Goal: Information Seeking & Learning: Learn about a topic

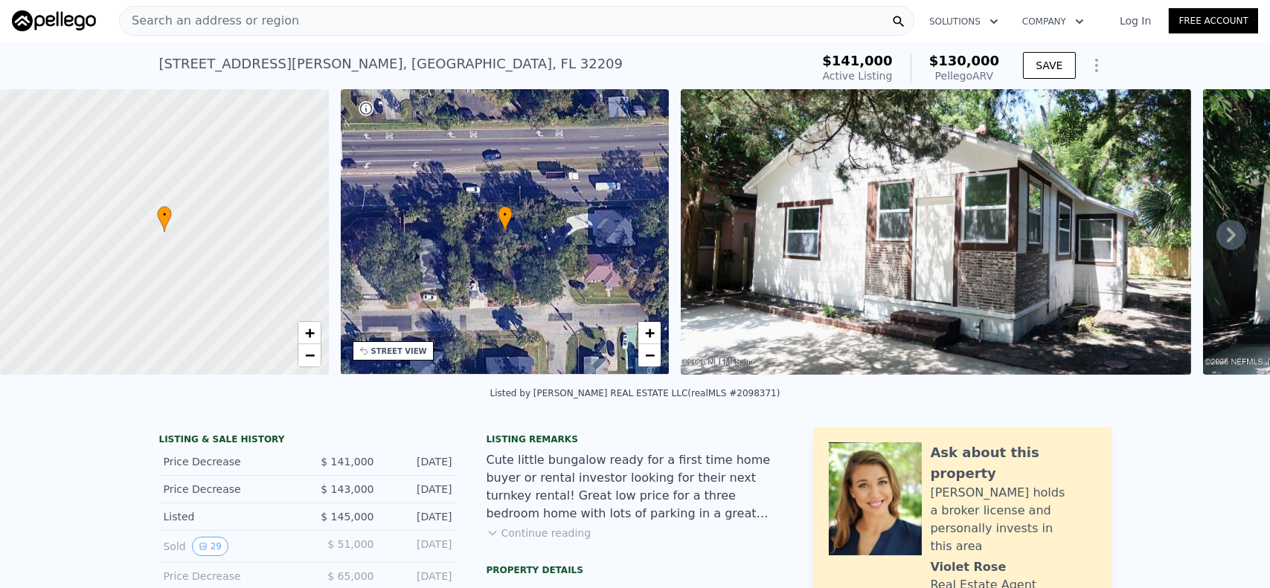
click at [149, 19] on span "Search an address or region" at bounding box center [209, 21] width 179 height 18
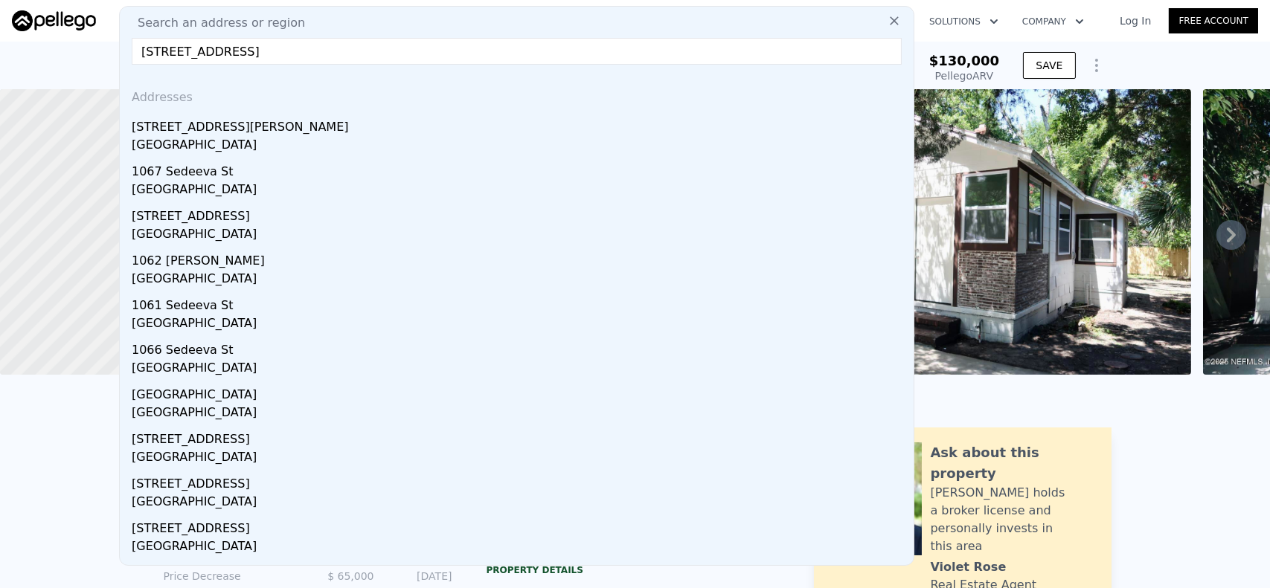
click at [428, 53] on input "[STREET_ADDRESS]" at bounding box center [517, 51] width 770 height 27
drag, startPoint x: 339, startPoint y: 53, endPoint x: 304, endPoint y: 48, distance: 35.2
click at [304, 48] on input "[STREET_ADDRESS]" at bounding box center [517, 51] width 770 height 27
click at [143, 52] on input "[STREET_ADDRESS]" at bounding box center [517, 51] width 770 height 27
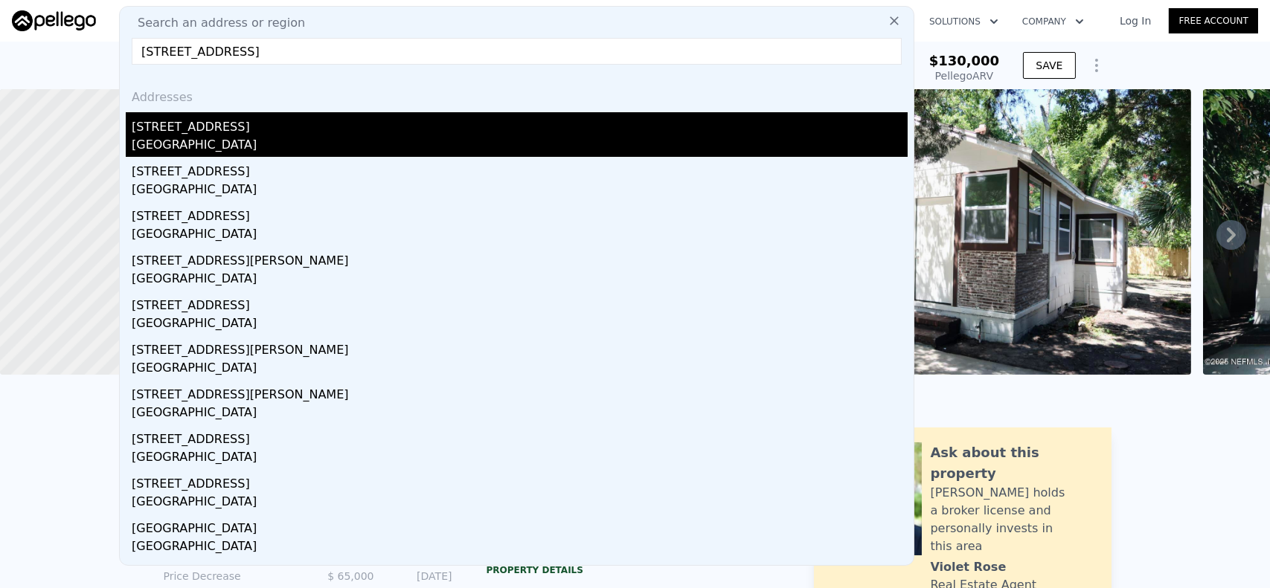
type input "[STREET_ADDRESS]"
click at [173, 133] on div "[STREET_ADDRESS]" at bounding box center [520, 124] width 776 height 24
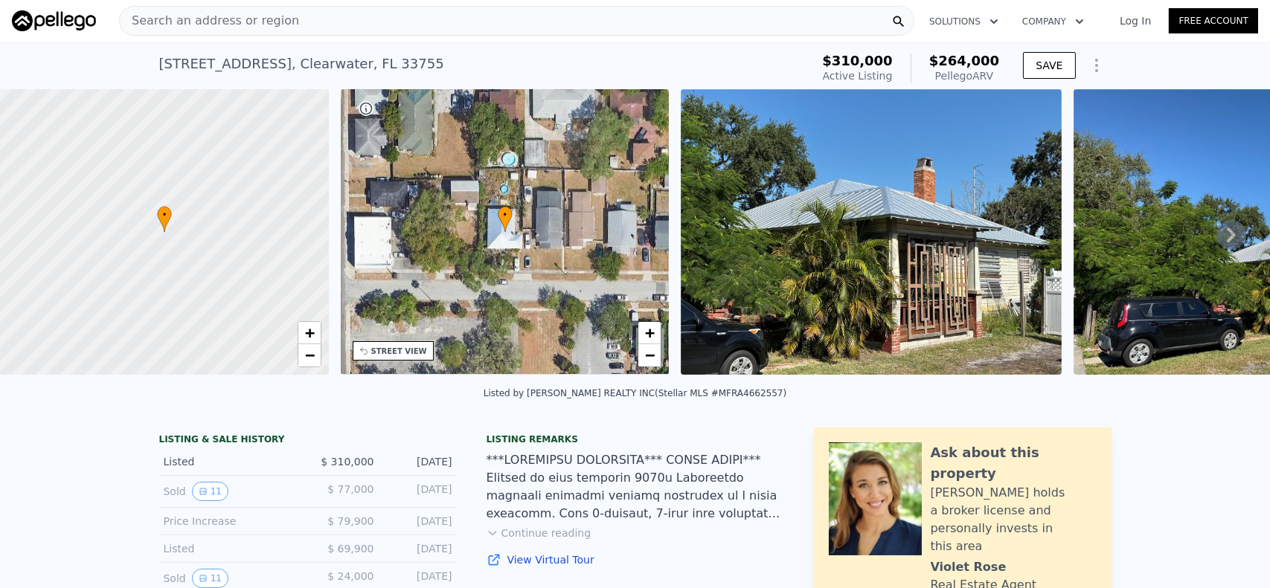
click at [178, 21] on span "Search an address or region" at bounding box center [209, 21] width 179 height 18
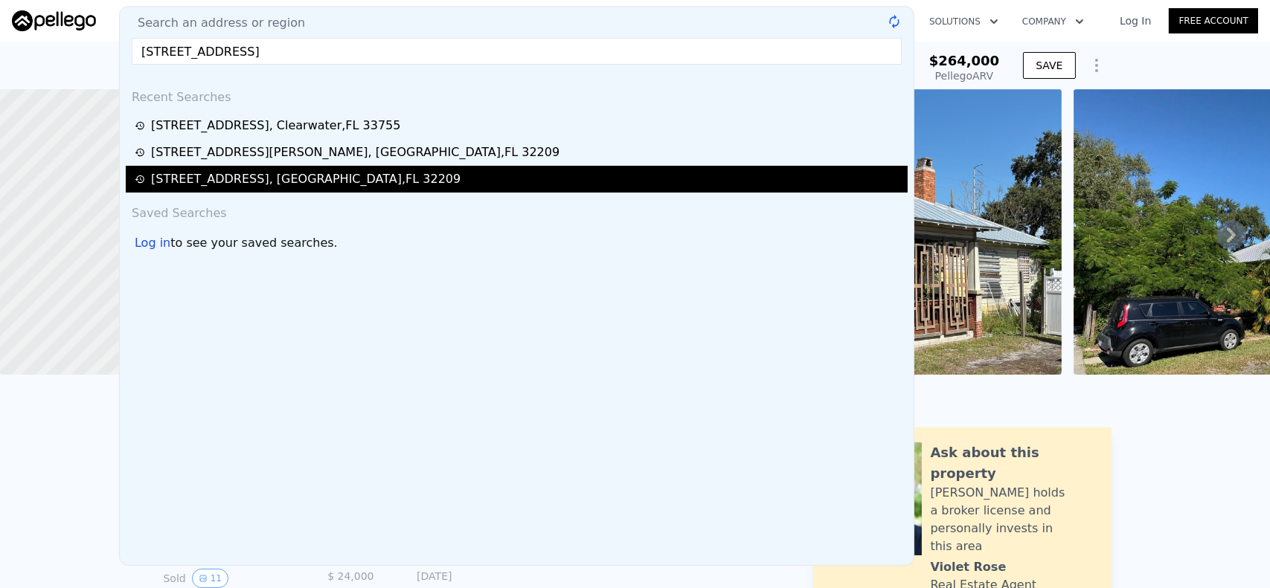
type input "[STREET_ADDRESS]"
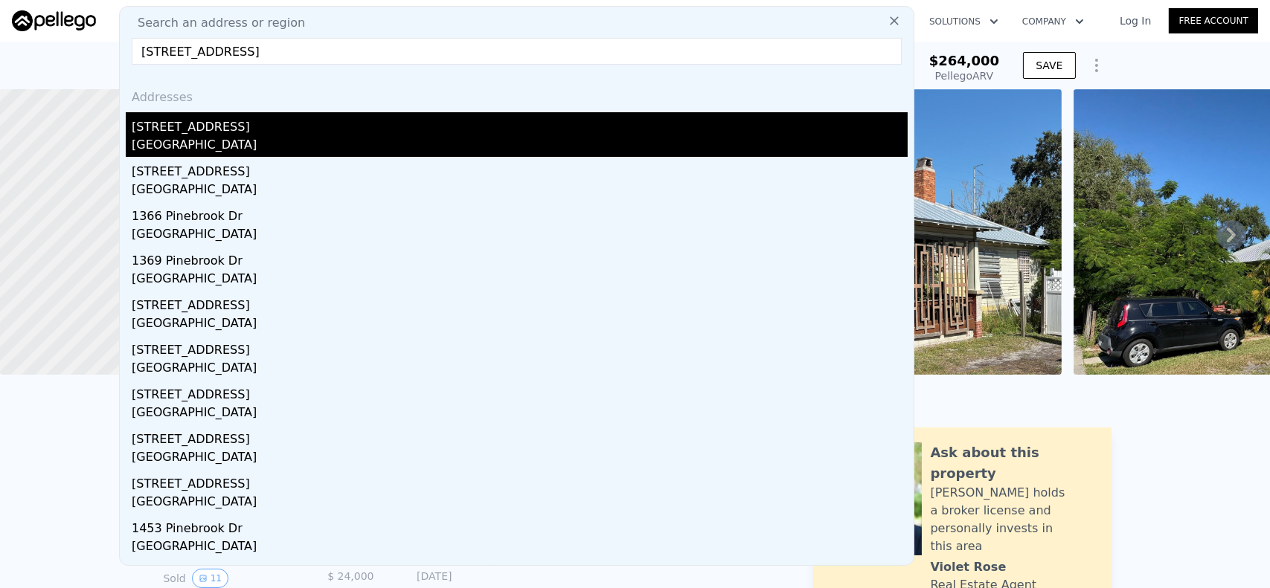
click at [187, 134] on div "[STREET_ADDRESS]" at bounding box center [520, 124] width 776 height 24
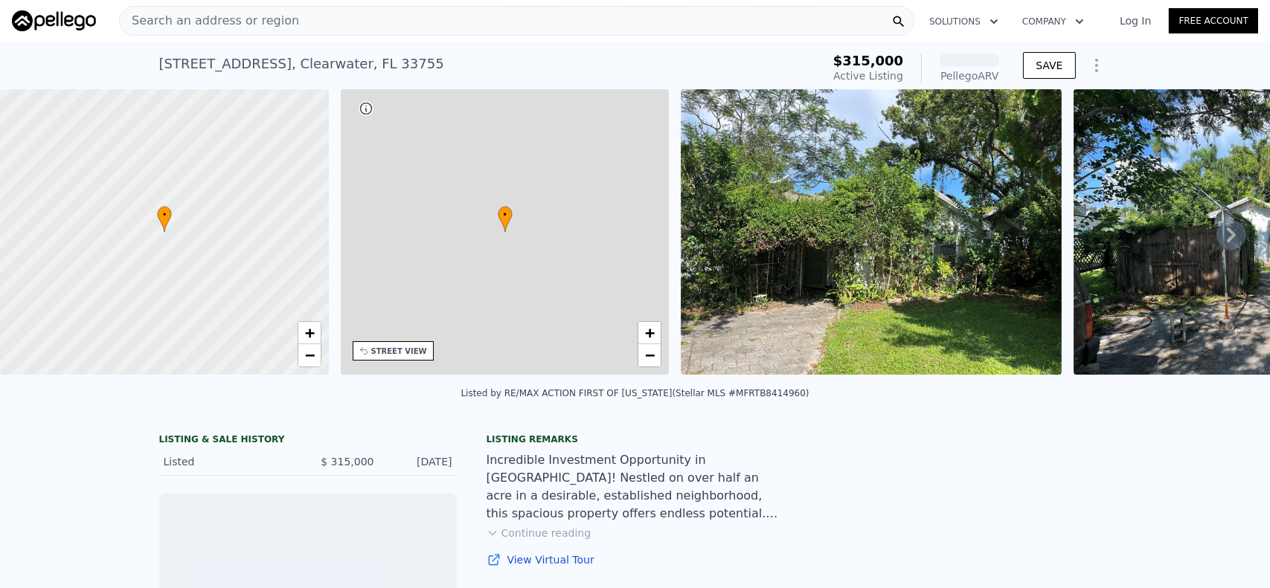
click at [146, 22] on span "Search an address or region" at bounding box center [209, 21] width 179 height 18
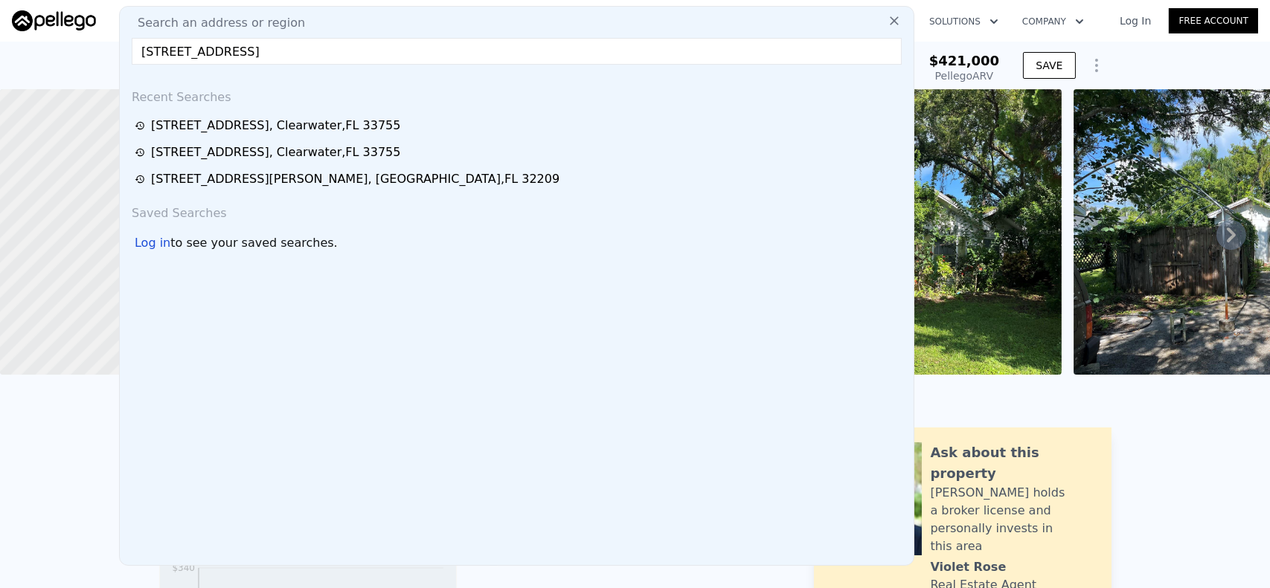
type input "[STREET_ADDRESS]"
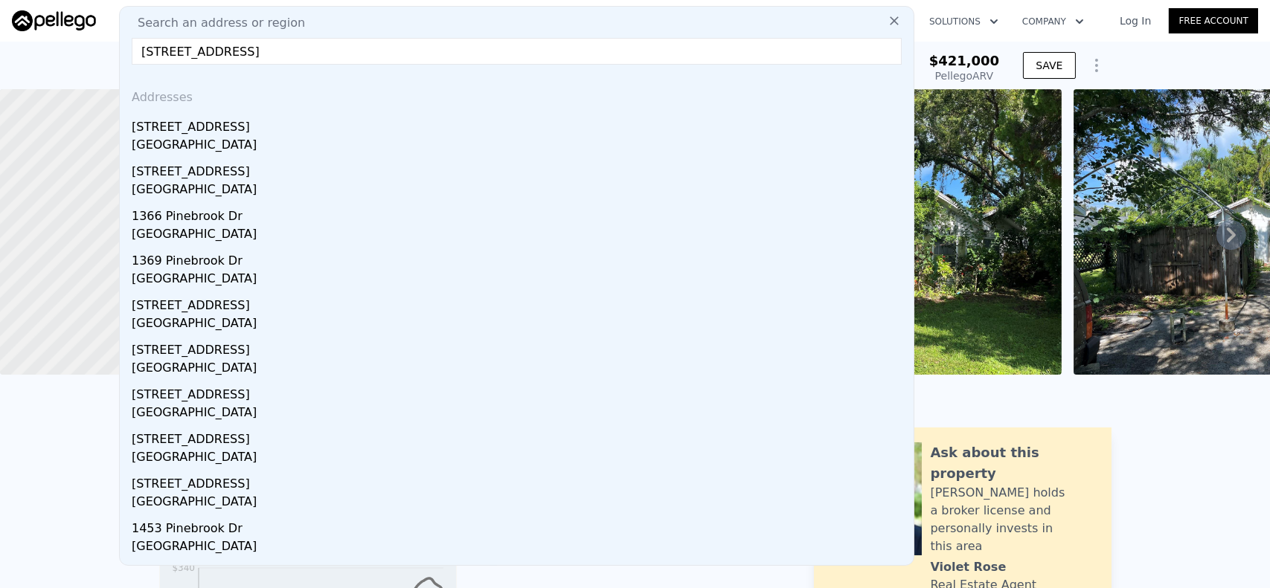
click at [187, 142] on div "[GEOGRAPHIC_DATA]" at bounding box center [520, 146] width 776 height 21
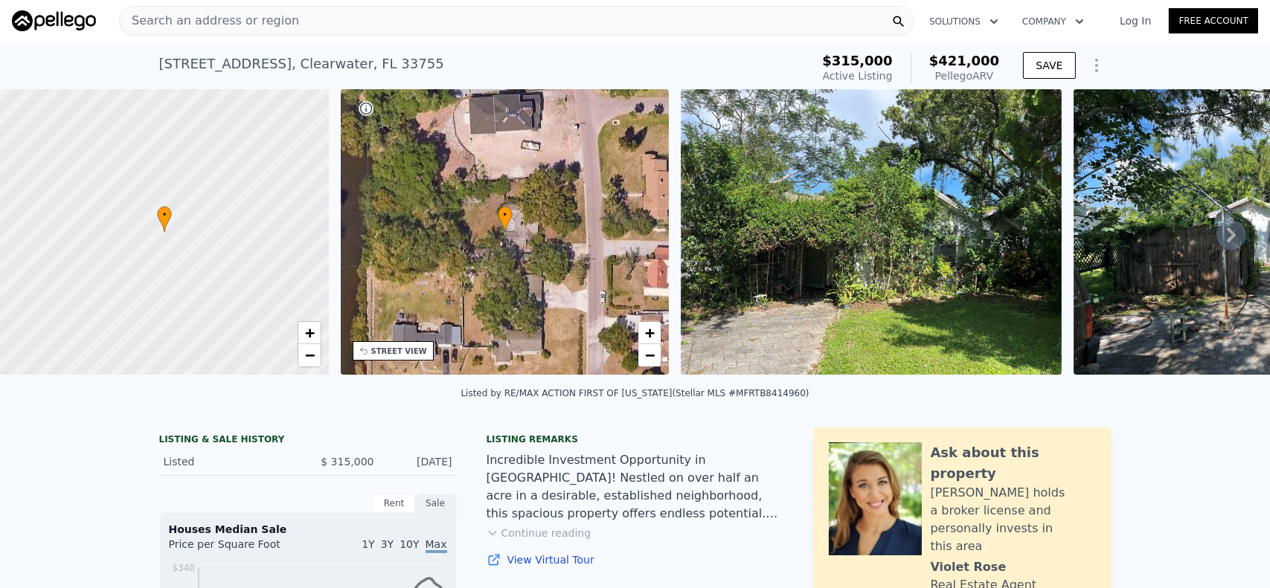
click at [244, 18] on span "Search an address or region" at bounding box center [209, 21] width 179 height 18
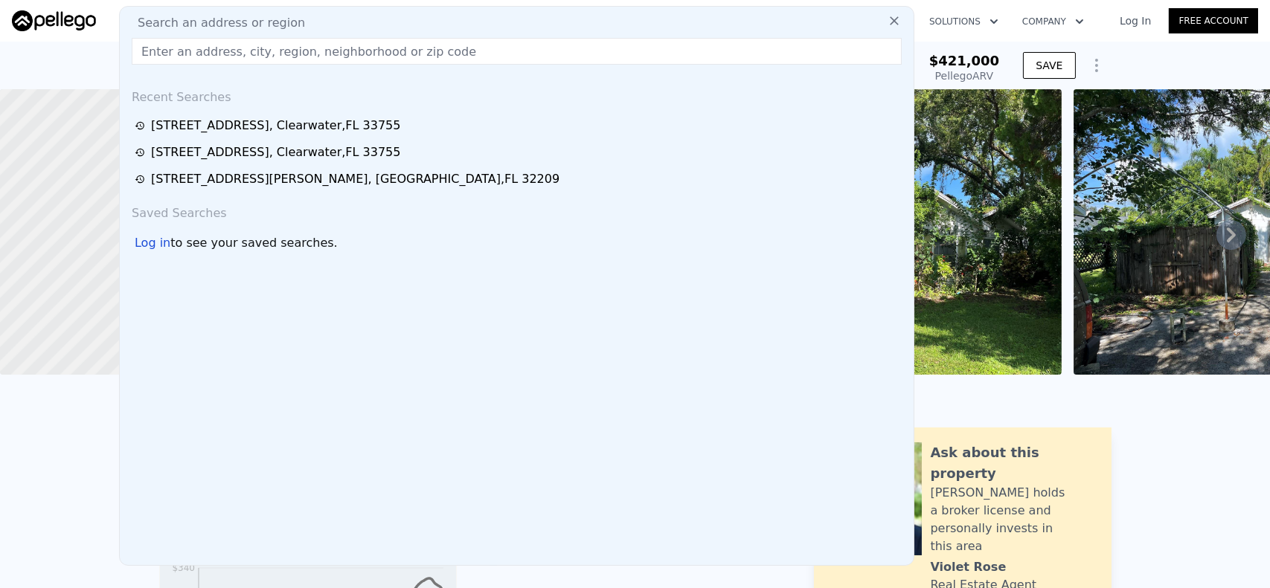
click at [283, 18] on span "Search an address or region" at bounding box center [215, 23] width 179 height 18
paste input "[STREET_ADDRESS][PERSON_NAME]"
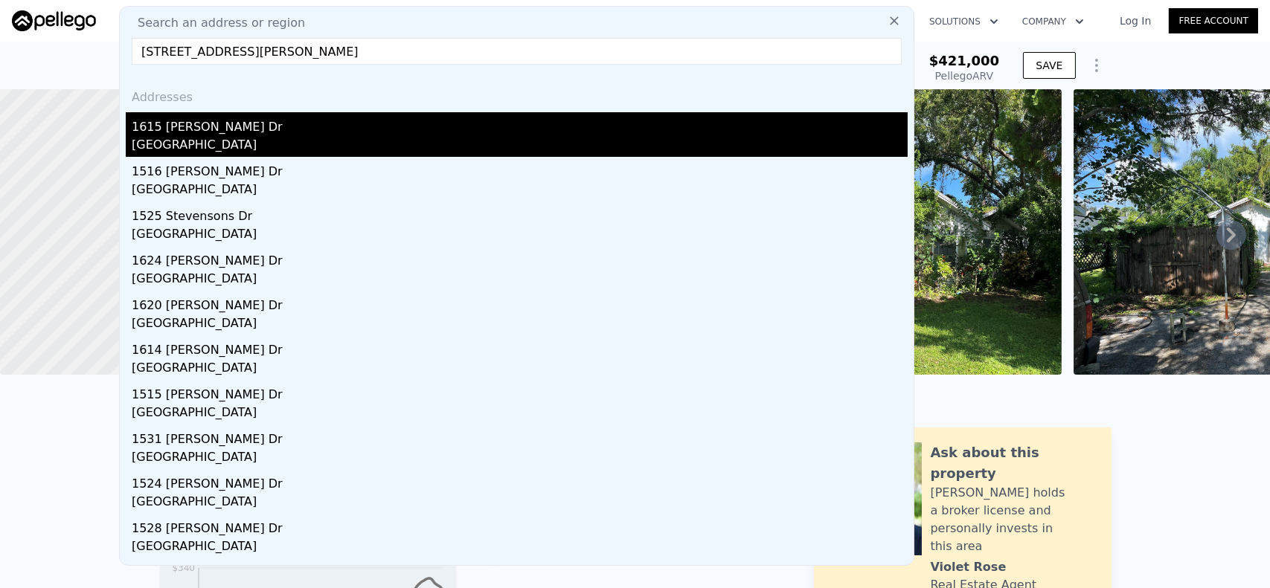
type input "[STREET_ADDRESS][PERSON_NAME]"
click at [256, 135] on div "1615 [PERSON_NAME] Dr" at bounding box center [520, 124] width 776 height 24
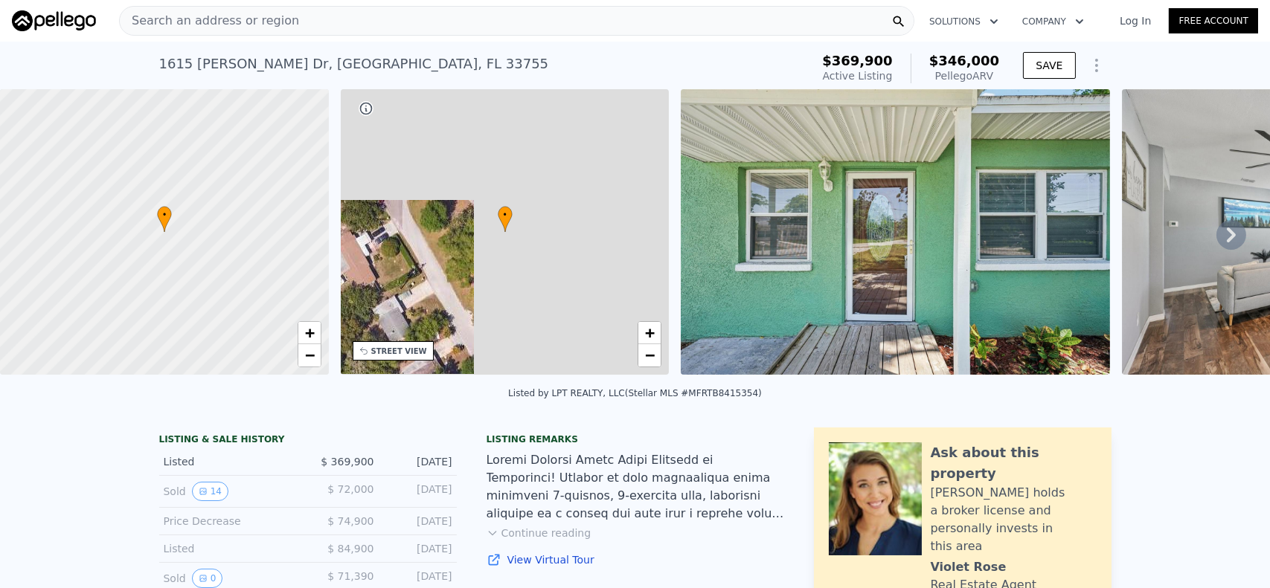
click at [152, 20] on span "Search an address or region" at bounding box center [209, 21] width 179 height 18
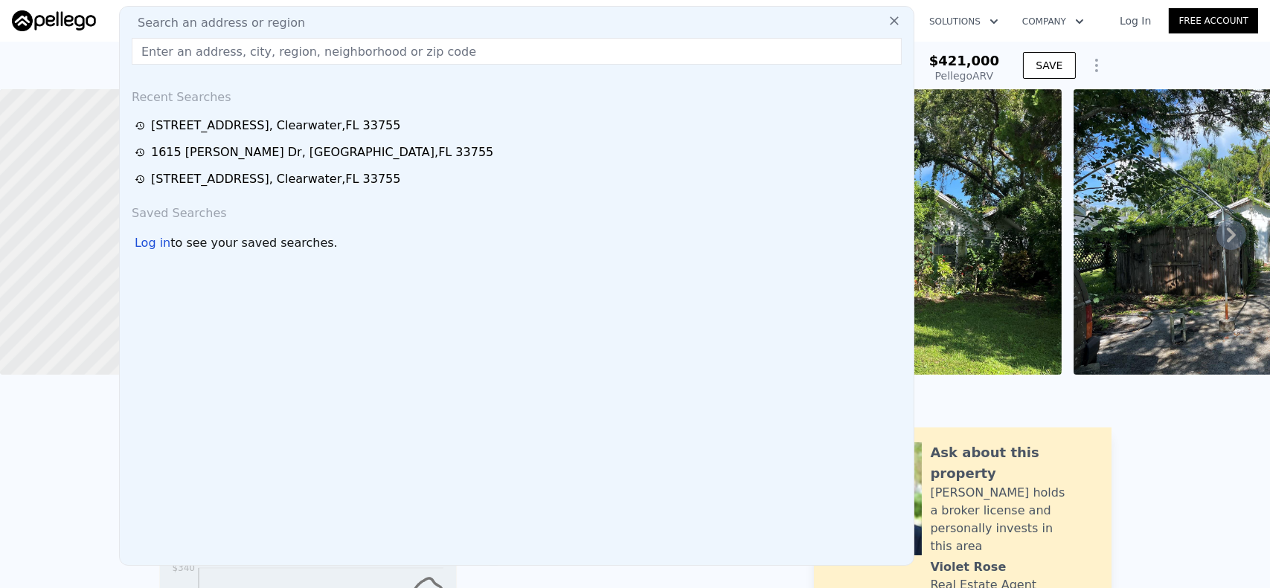
type input "0"
type input "4"
type input "1370"
type input "2064"
type input "13072"
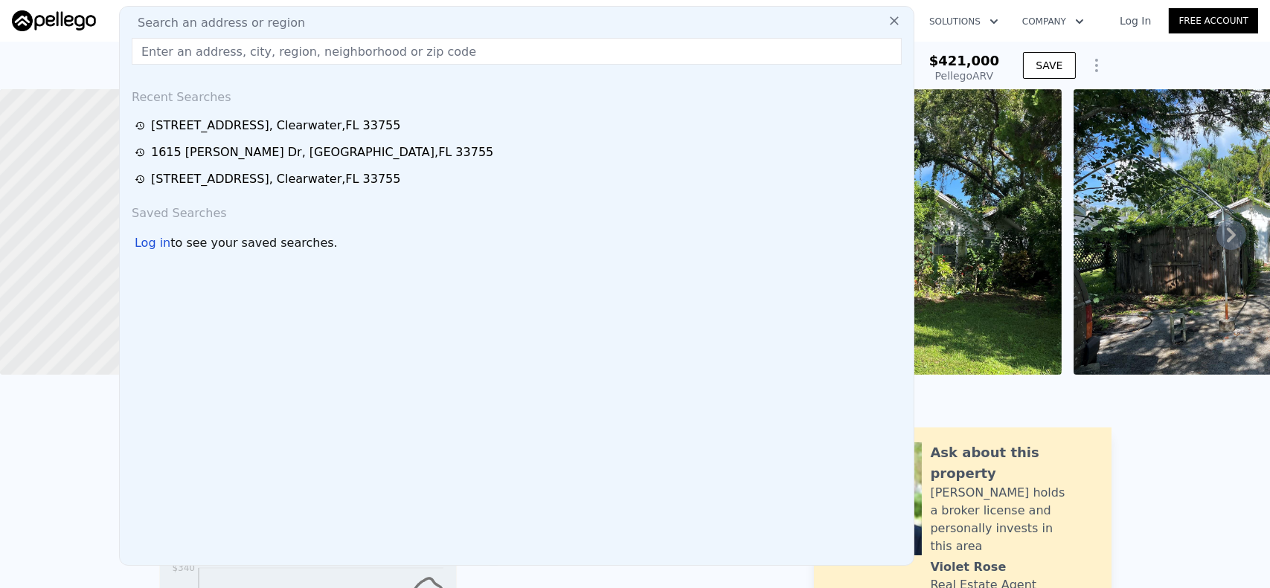
type input "23026"
type input "$ 421,000"
type input "$ 57,717"
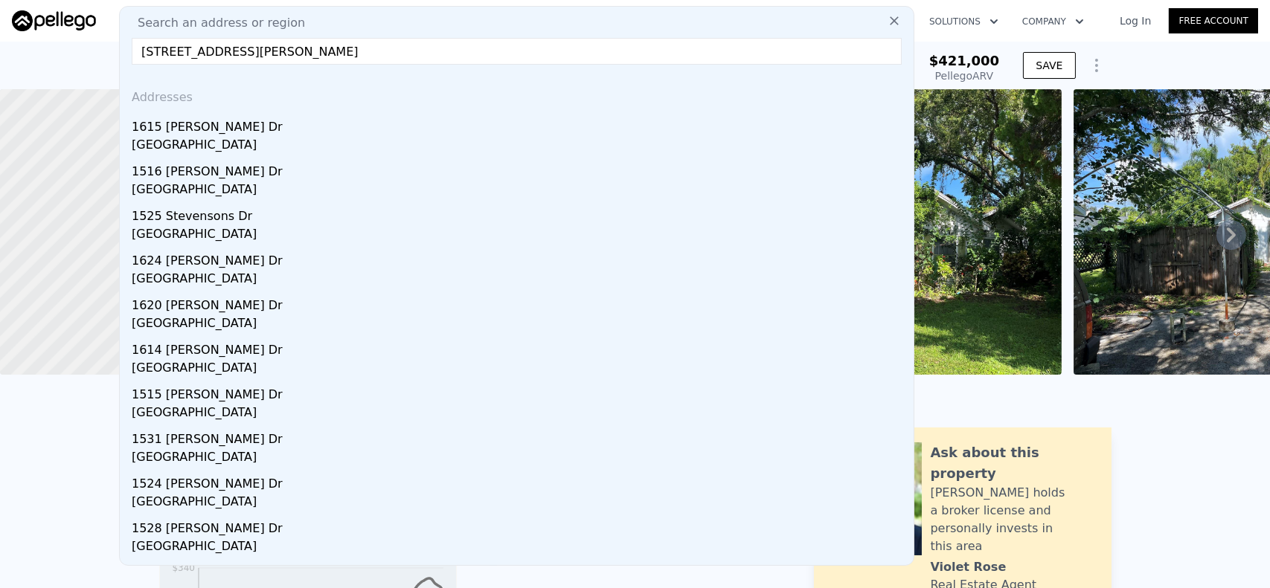
type input "[STREET_ADDRESS][PERSON_NAME]"
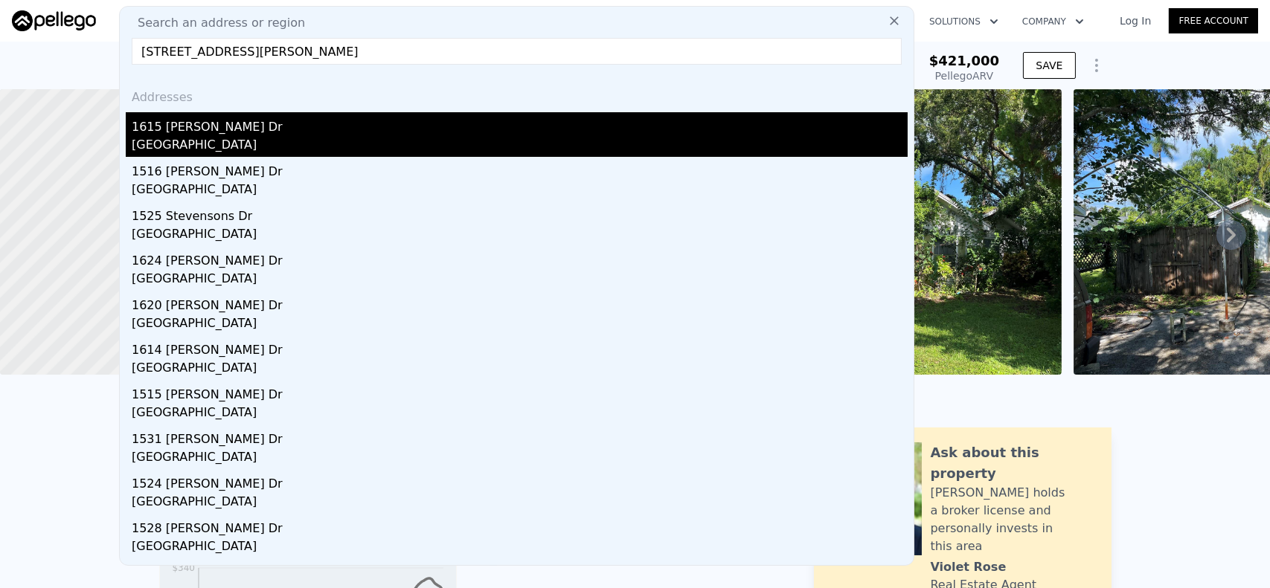
click at [192, 140] on div "[GEOGRAPHIC_DATA]" at bounding box center [520, 146] width 776 height 21
type input "1"
type input "3"
type input "941"
type input "1640"
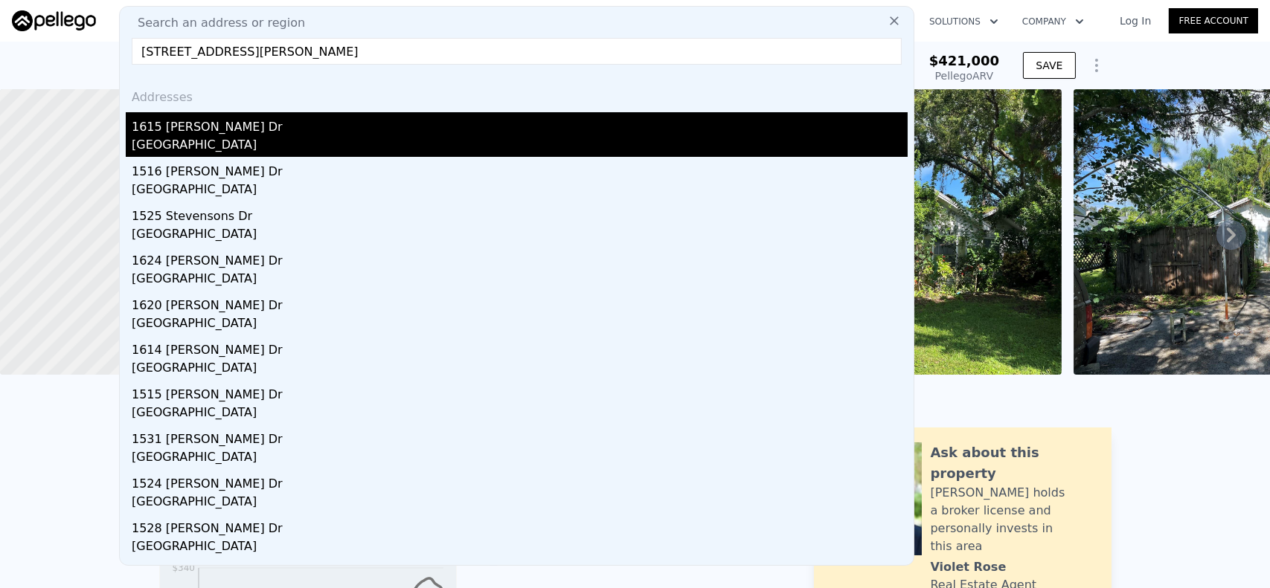
type input "6983"
type input "8699"
type input "$ 346,000"
type input "-$ 66,054"
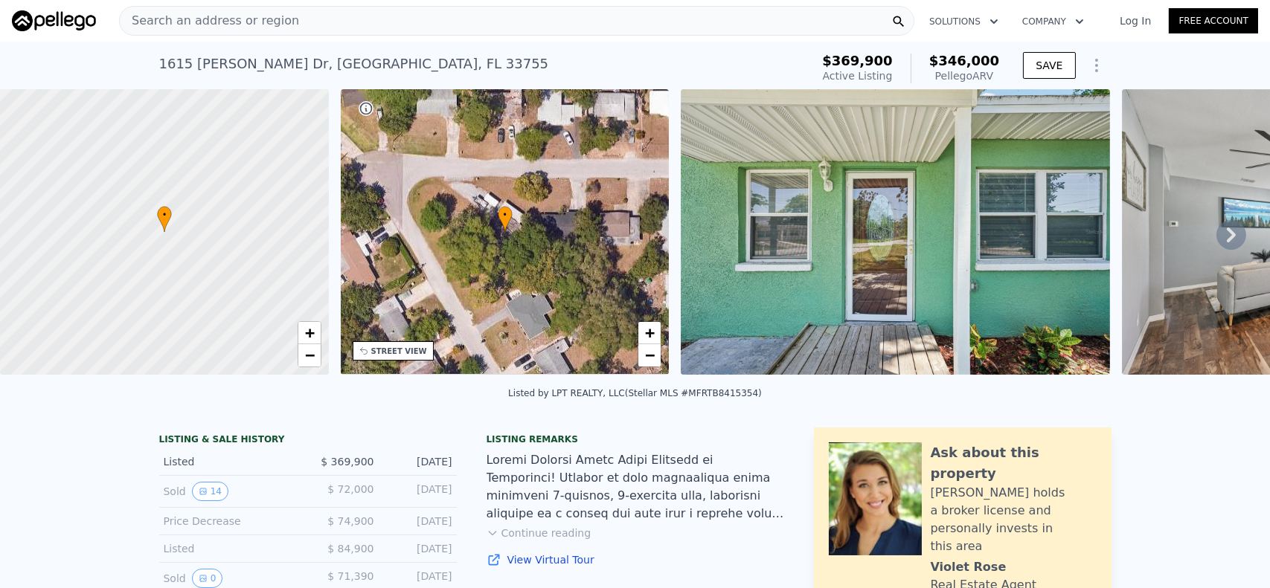
click at [207, 22] on span "Search an address or region" at bounding box center [209, 21] width 179 height 18
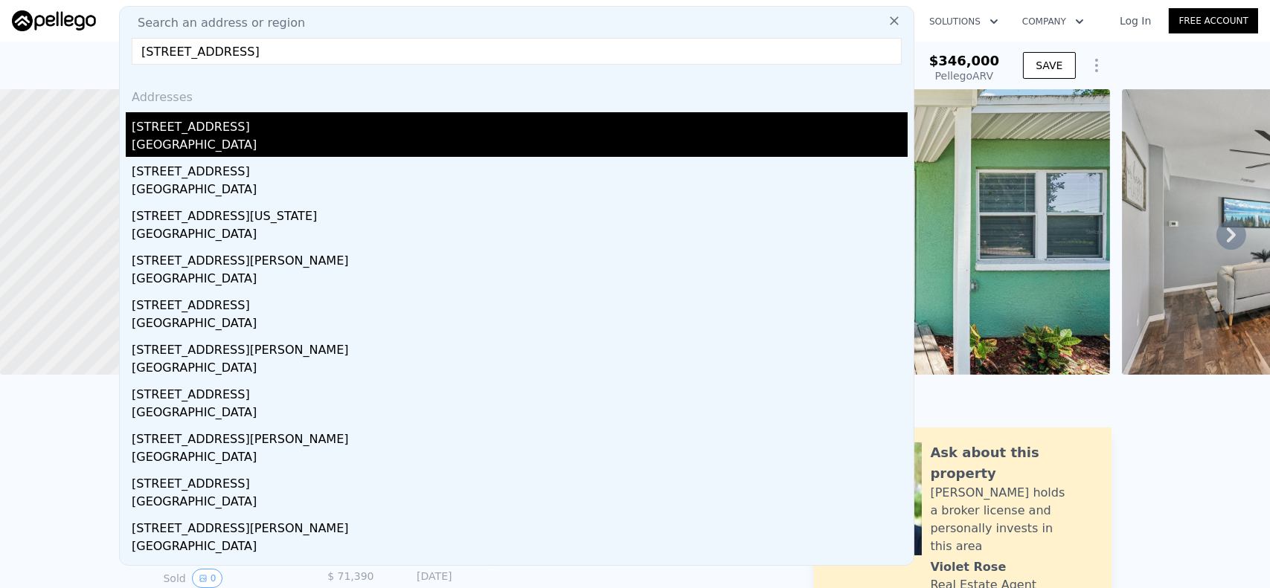
type input "[STREET_ADDRESS]"
click at [207, 135] on div "[STREET_ADDRESS]" at bounding box center [520, 124] width 776 height 24
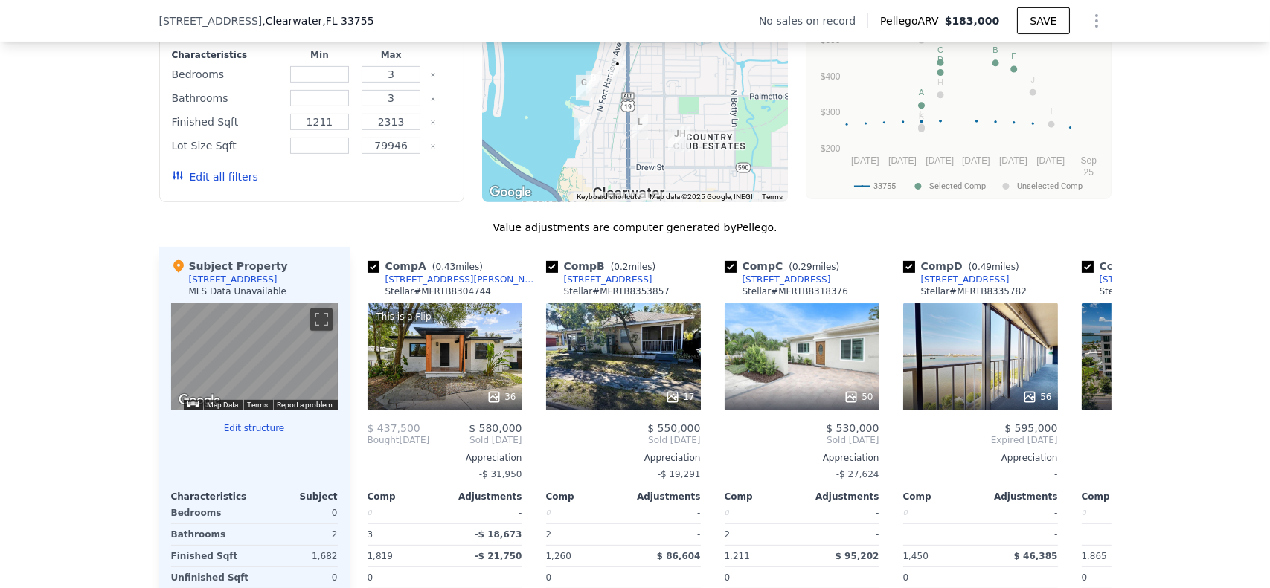
scroll to position [1363, 0]
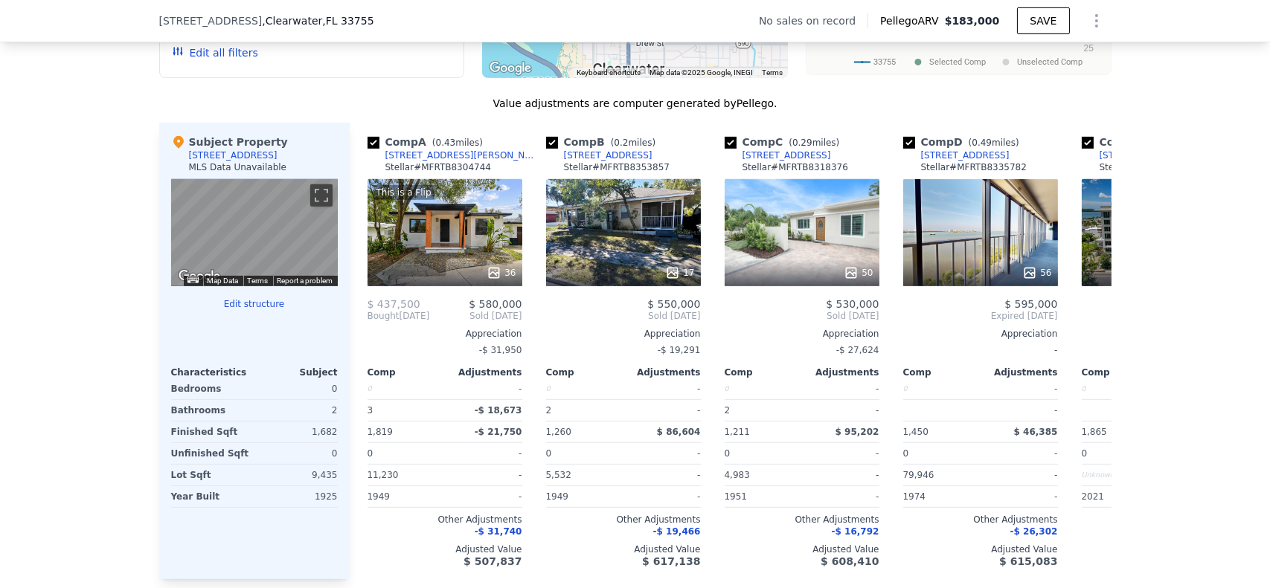
click at [260, 310] on button "Edit structure" at bounding box center [254, 304] width 167 height 12
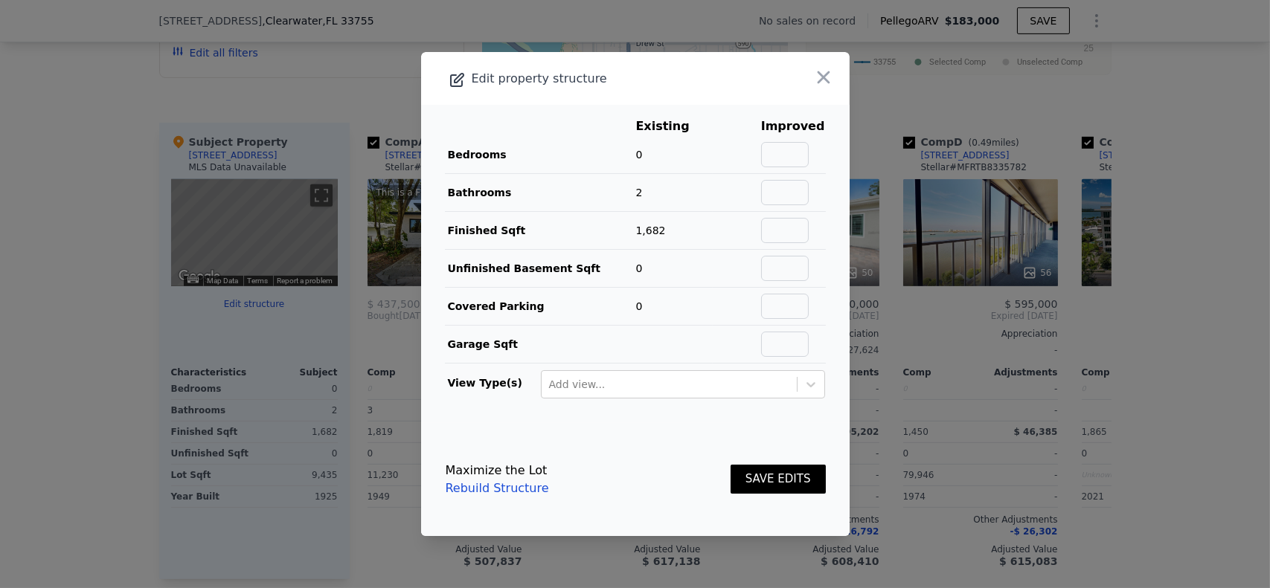
click at [649, 147] on td "0" at bounding box center [673, 155] width 77 height 38
click at [765, 148] on input "text" at bounding box center [785, 154] width 48 height 25
type input "5"
click at [769, 484] on button "SAVE EDITS" at bounding box center [777, 479] width 95 height 29
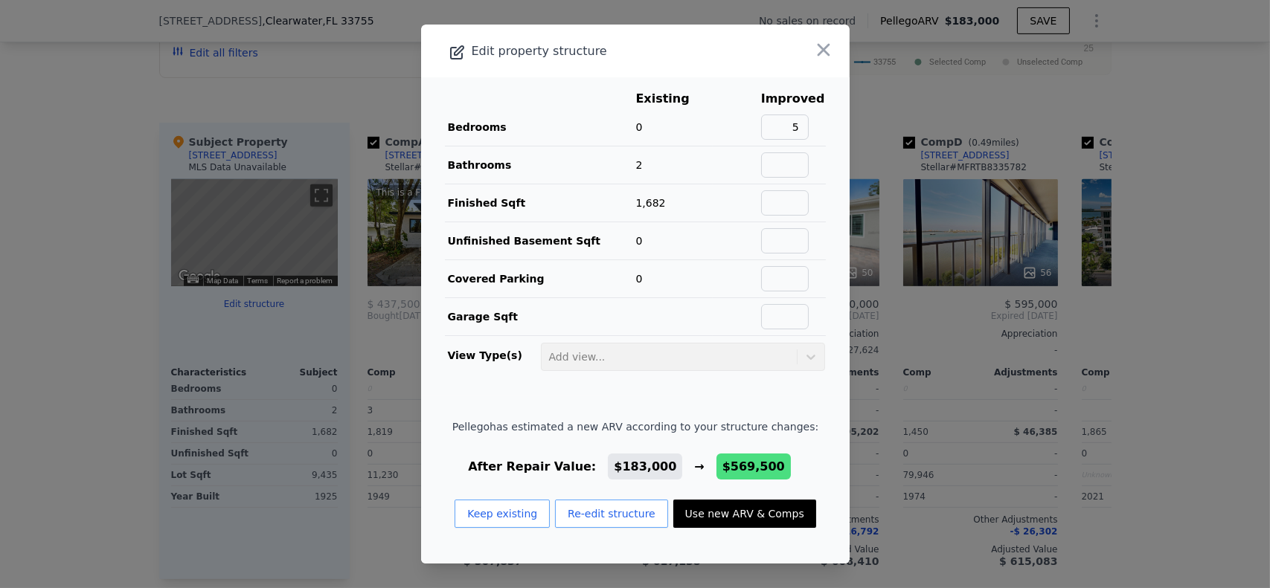
click at [724, 515] on button "Use new ARV & Comps" at bounding box center [744, 514] width 143 height 28
type input "$ 569,500"
type input "$ 392,410"
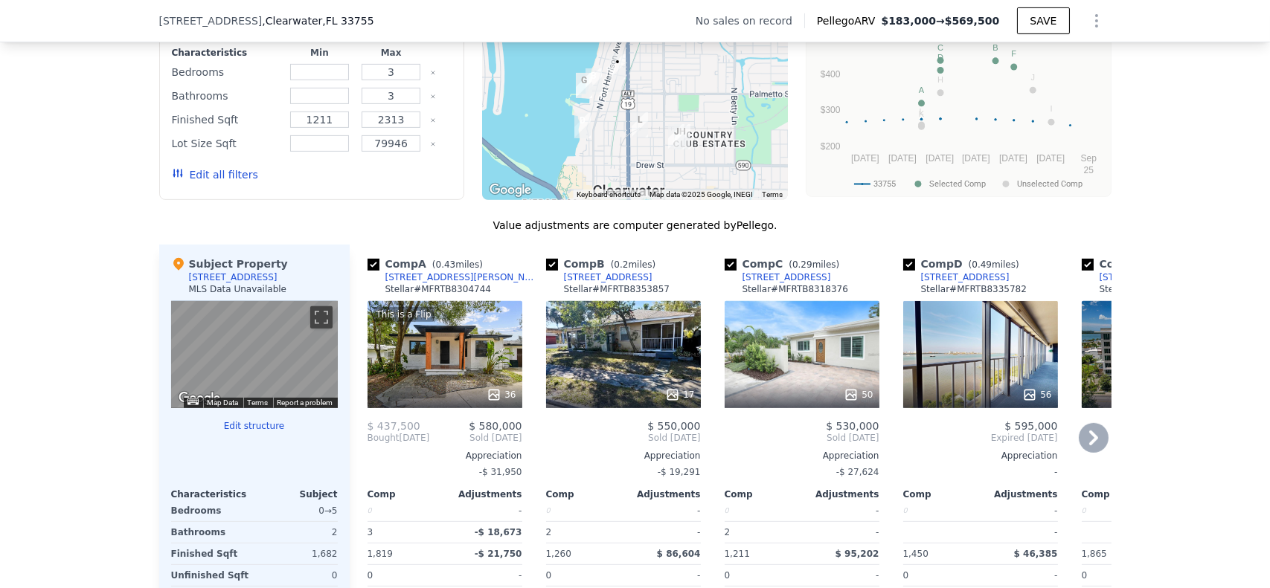
scroll to position [1239, 0]
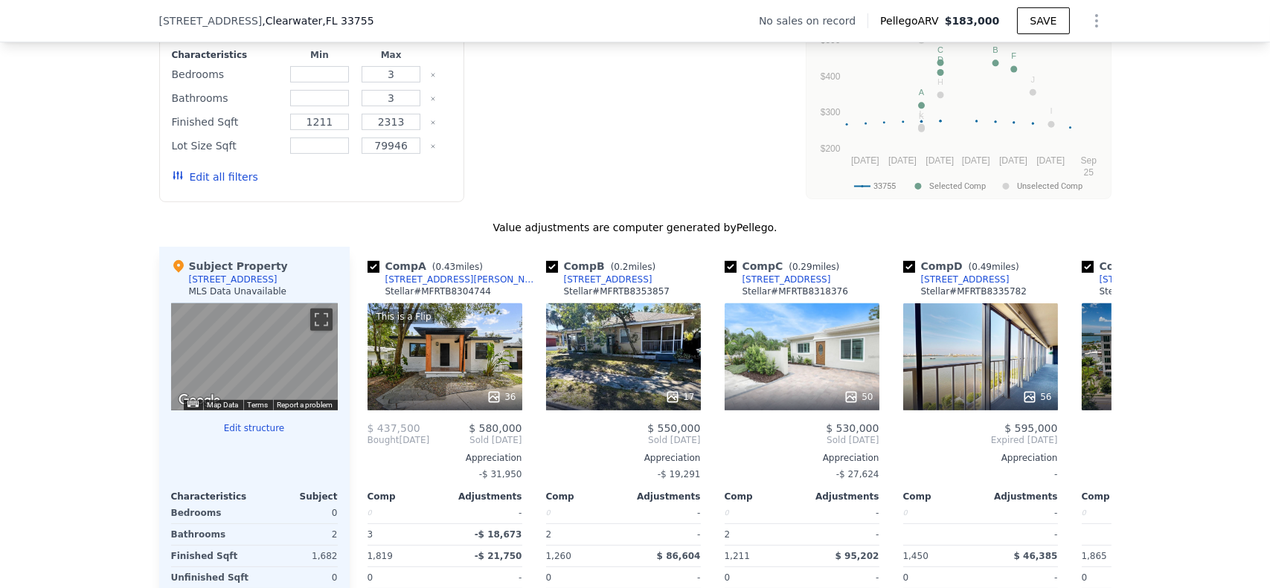
type input "$ 183,000"
type input "$ 30,002"
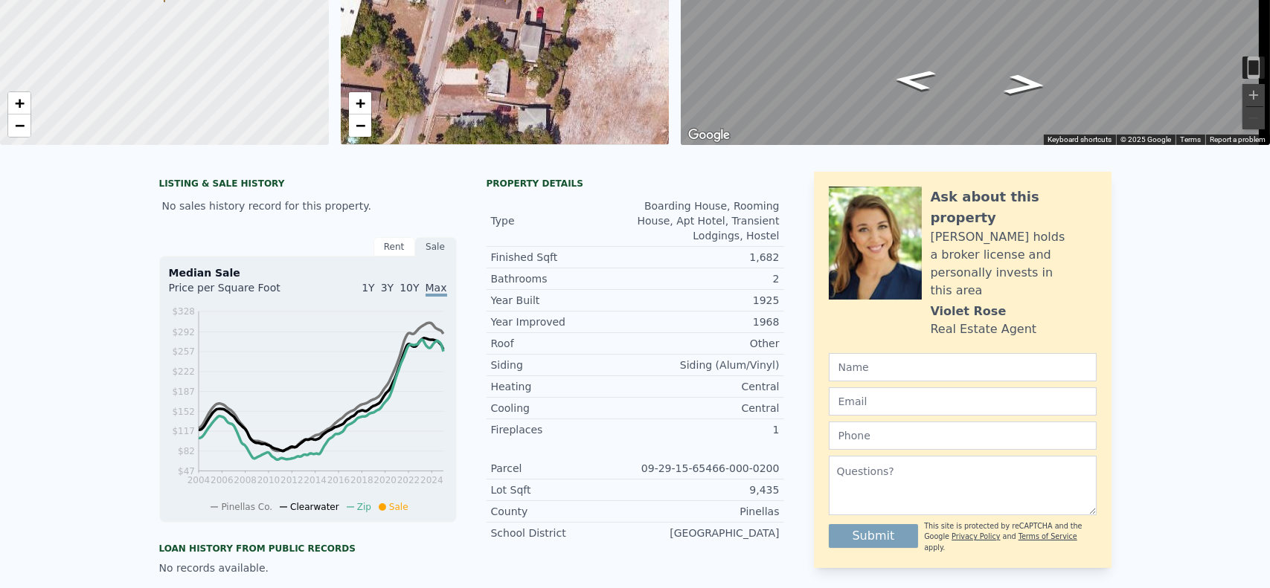
scroll to position [0, 0]
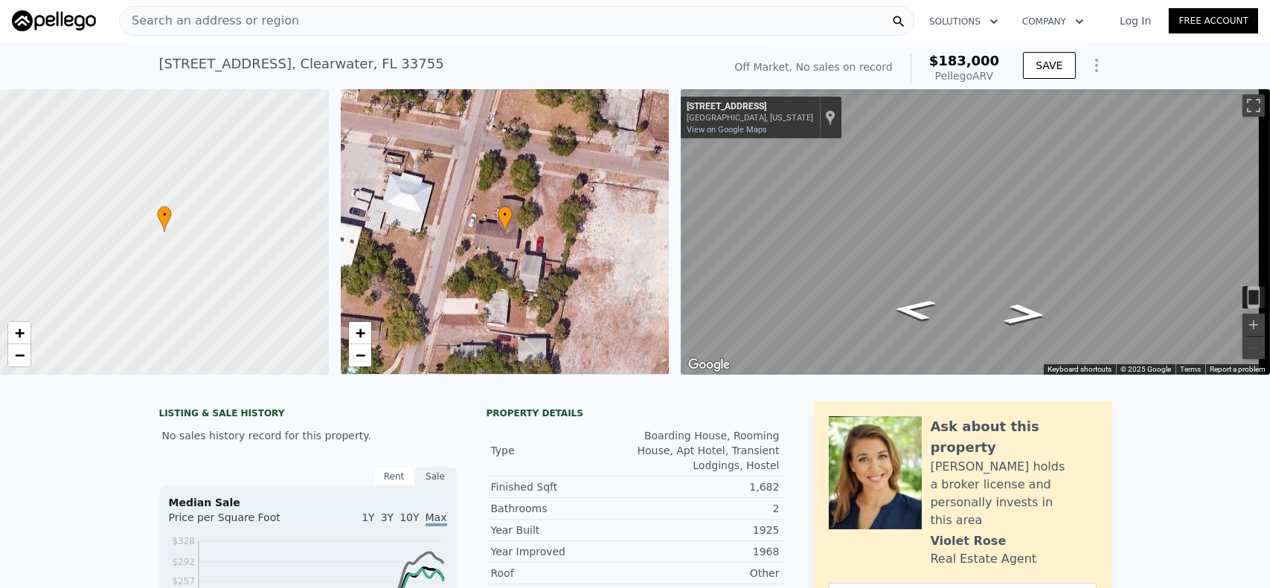
click at [270, 17] on span "Search an address or region" at bounding box center [209, 21] width 179 height 18
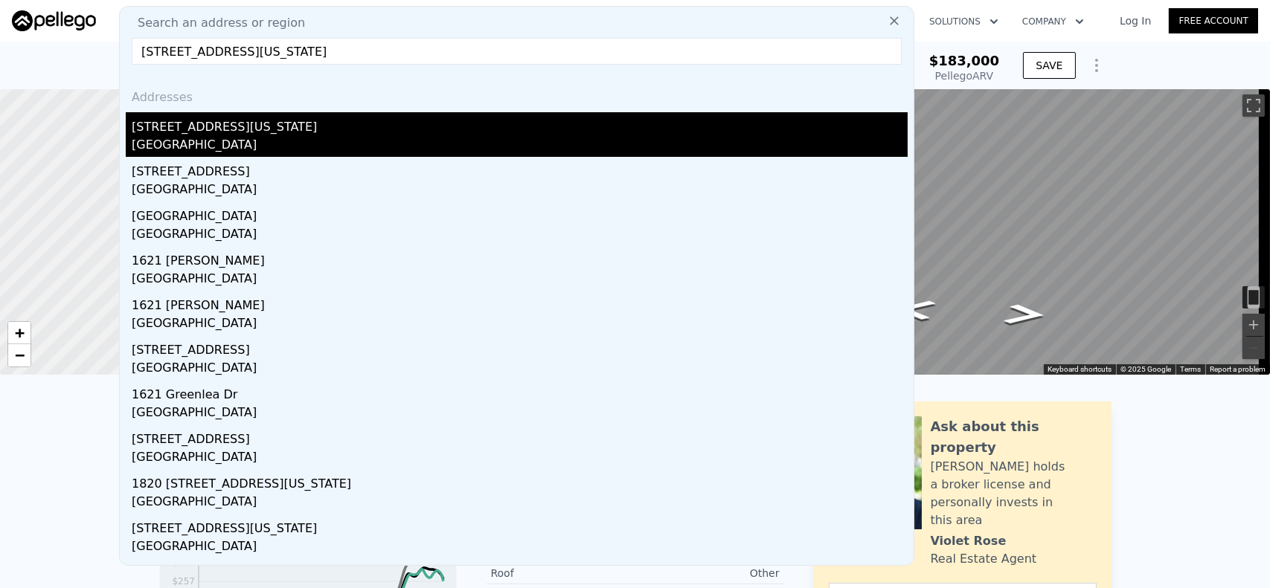
type input "[STREET_ADDRESS][US_STATE]"
click at [245, 137] on div "[GEOGRAPHIC_DATA]" at bounding box center [520, 146] width 776 height 21
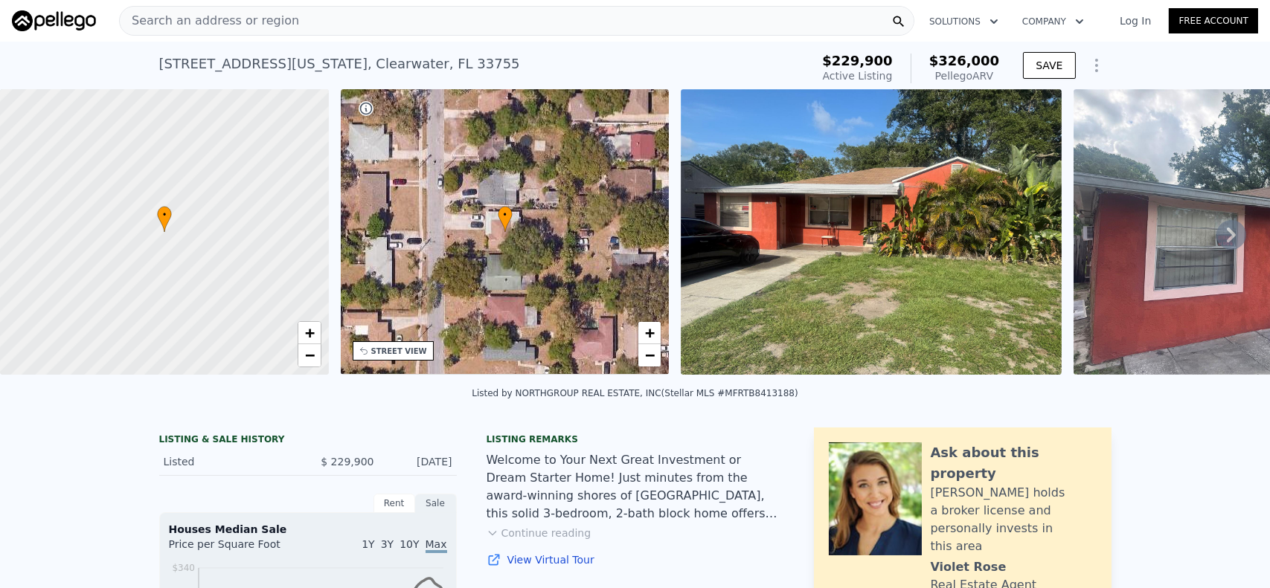
click at [217, 16] on span "Search an address or region" at bounding box center [209, 21] width 179 height 18
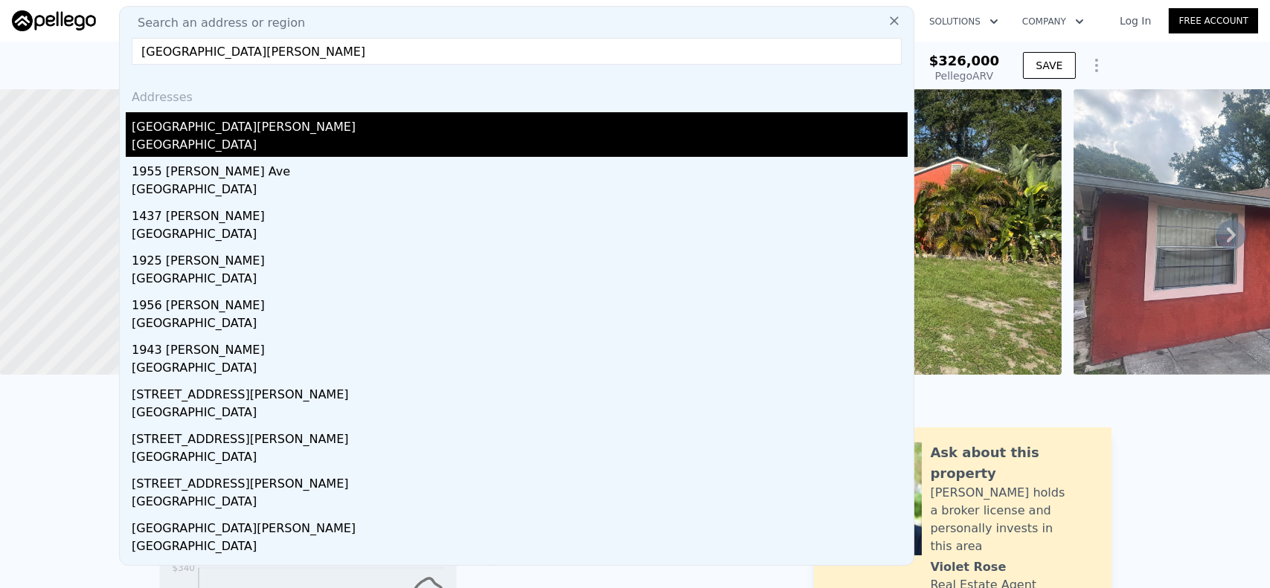
type input "[GEOGRAPHIC_DATA][PERSON_NAME]"
click at [207, 133] on div "[GEOGRAPHIC_DATA][PERSON_NAME]" at bounding box center [520, 124] width 776 height 24
